Goal: Communication & Community: Answer question/provide support

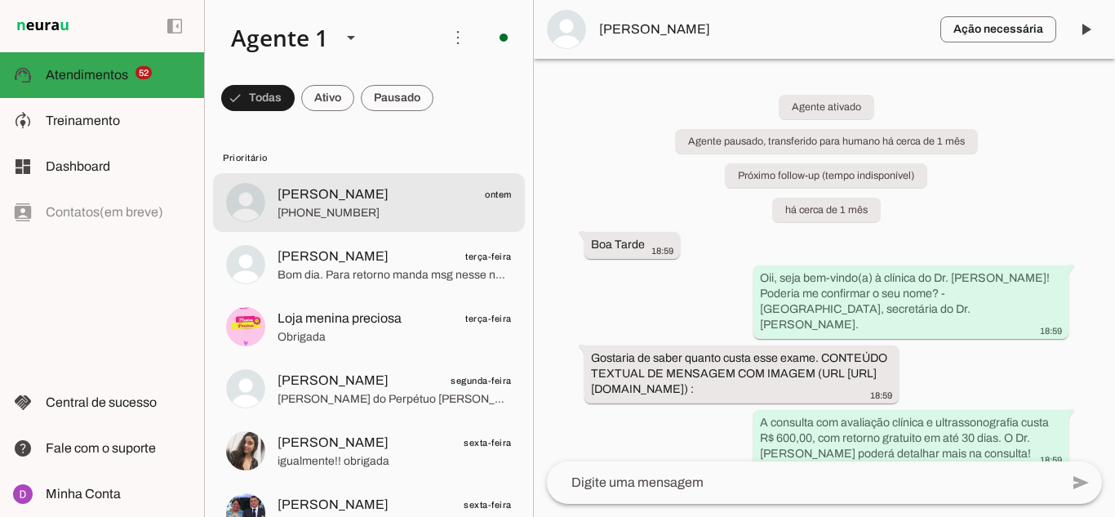
click at [349, 211] on span "[PHONE_NUMBER]" at bounding box center [395, 213] width 234 height 16
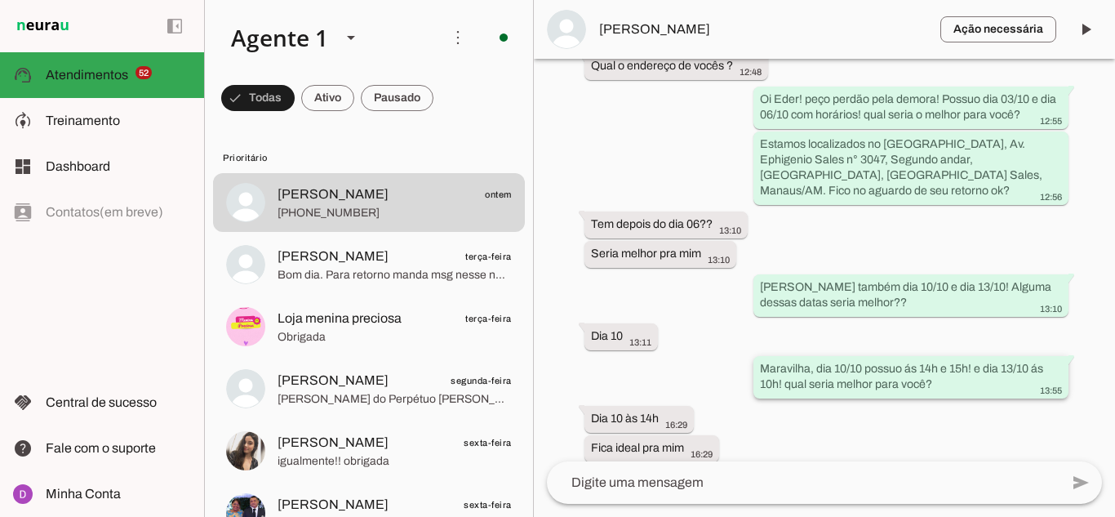
scroll to position [2526, 0]
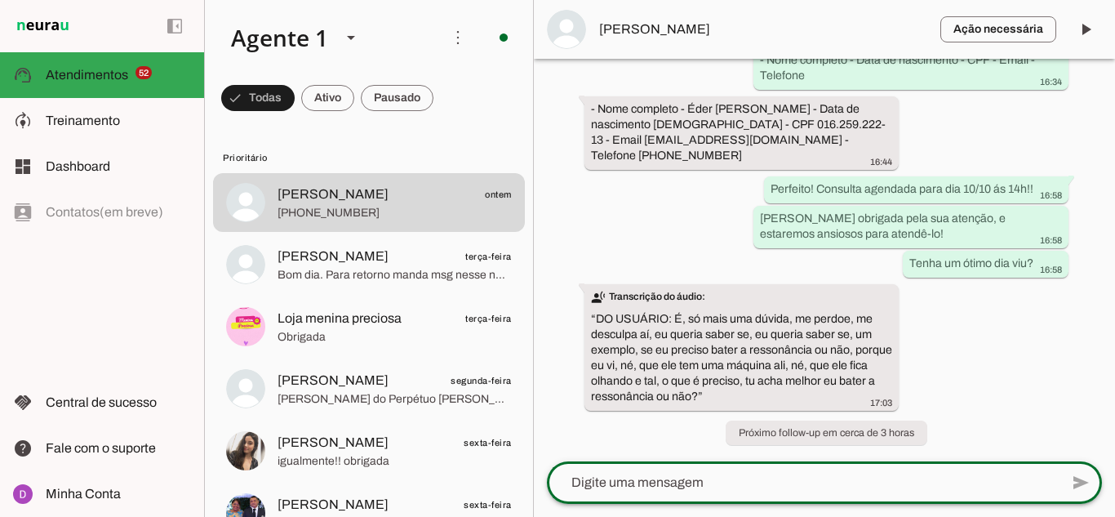
click at [697, 482] on textarea at bounding box center [803, 483] width 513 height 20
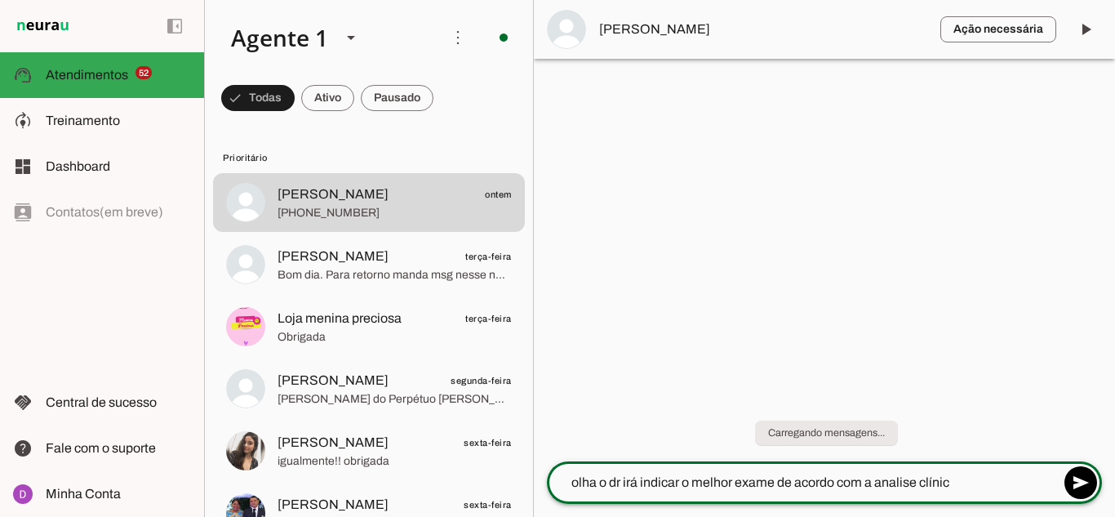
type textarea "olha o dr irá indicar o melhor exame de acordo com a analise clínica"
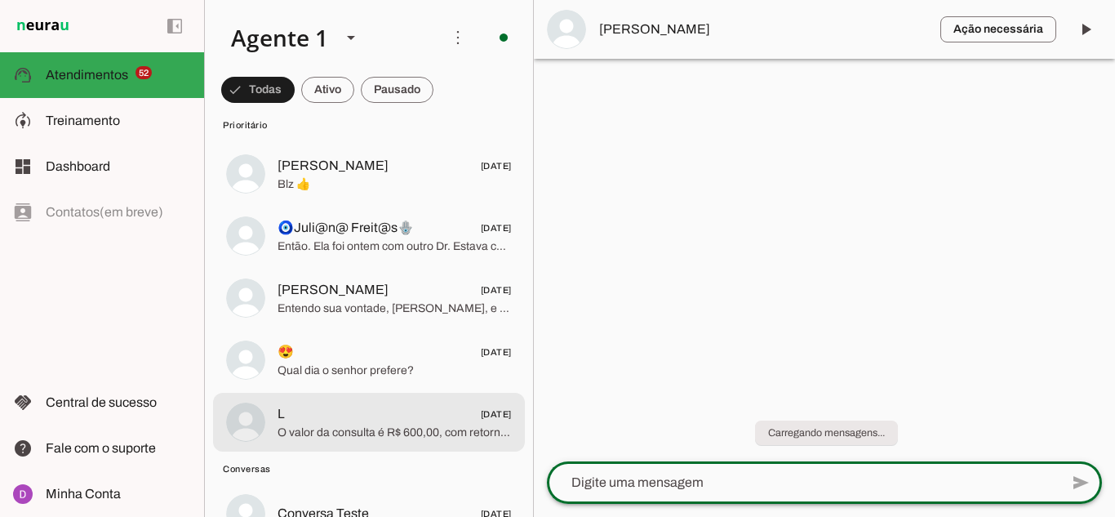
scroll to position [2959, 0]
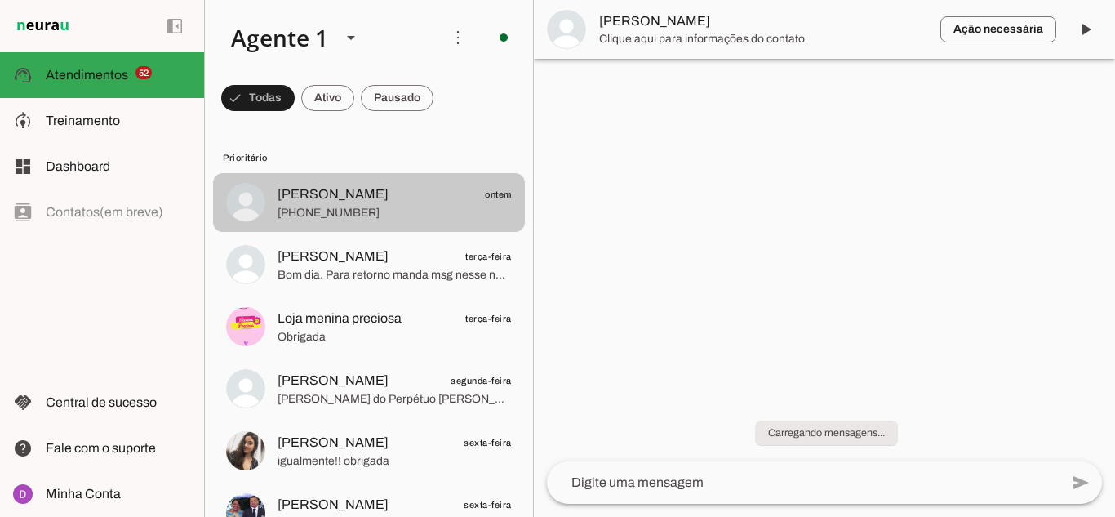
click at [396, 200] on span "Eder Lança ontem" at bounding box center [395, 195] width 234 height 20
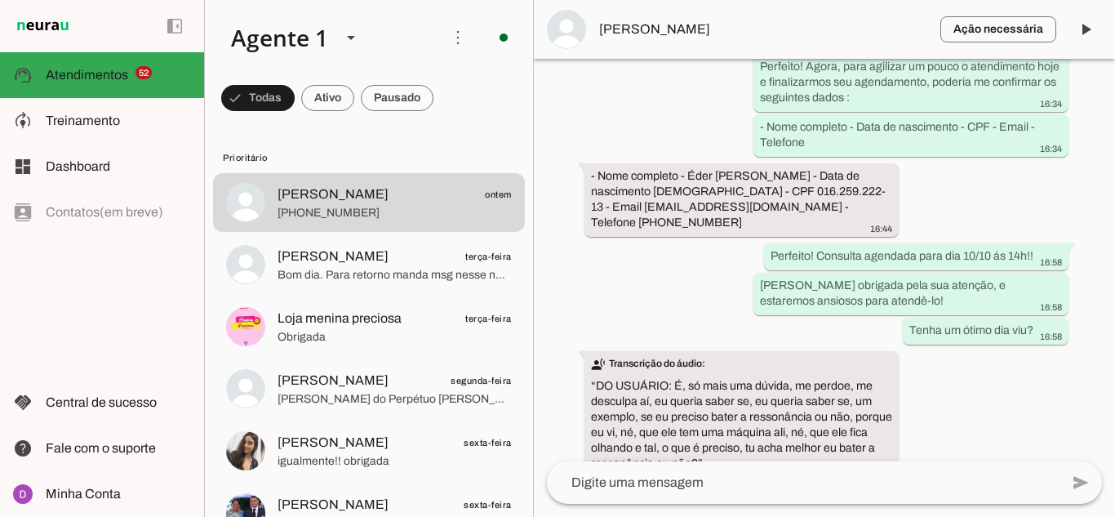
scroll to position [2613, 0]
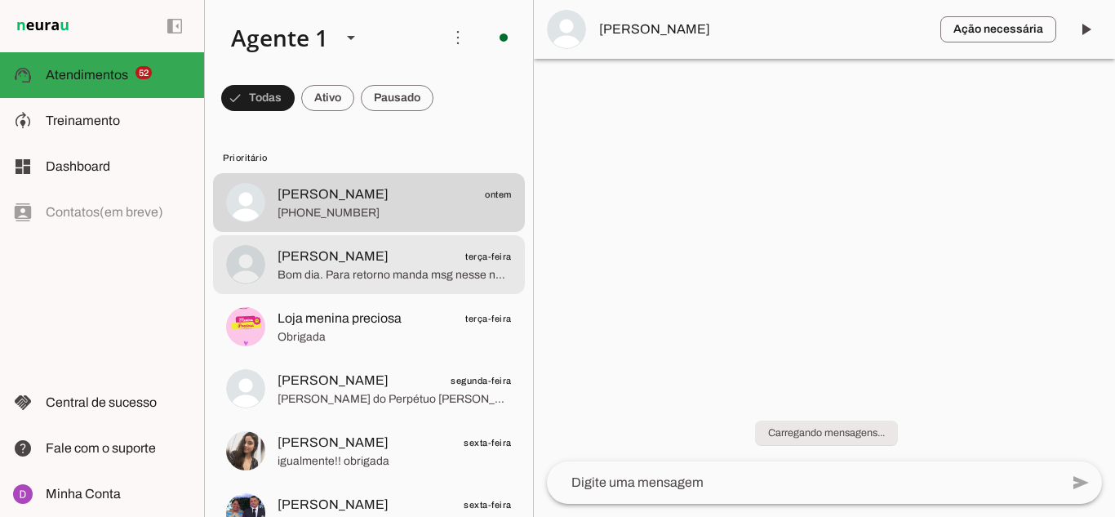
click at [346, 278] on span "Bom dia. Para retorno manda msg nesse número" at bounding box center [395, 275] width 234 height 16
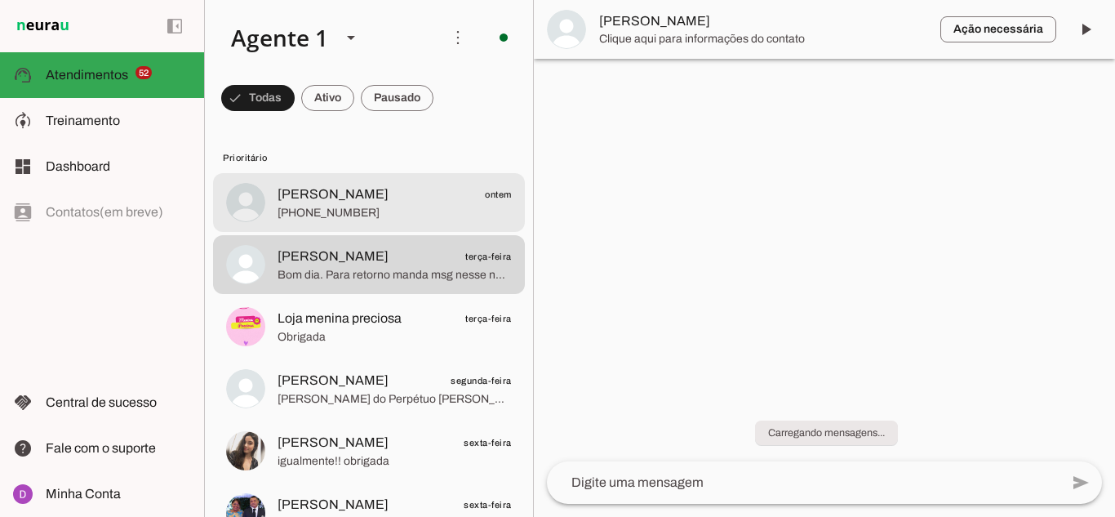
click at [349, 205] on span "[PHONE_NUMBER]" at bounding box center [395, 213] width 234 height 16
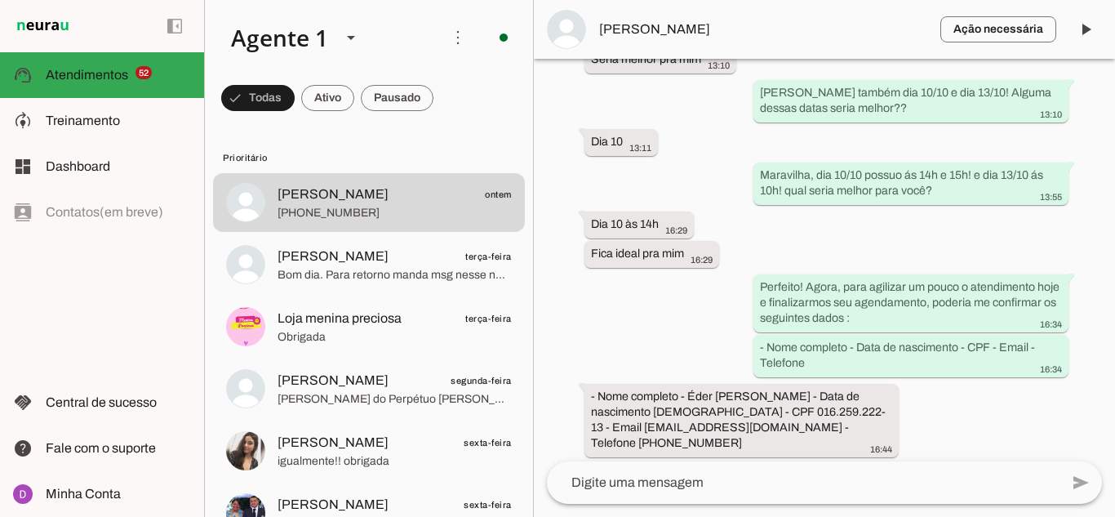
scroll to position [2613, 0]
